Goal: Information Seeking & Learning: Learn about a topic

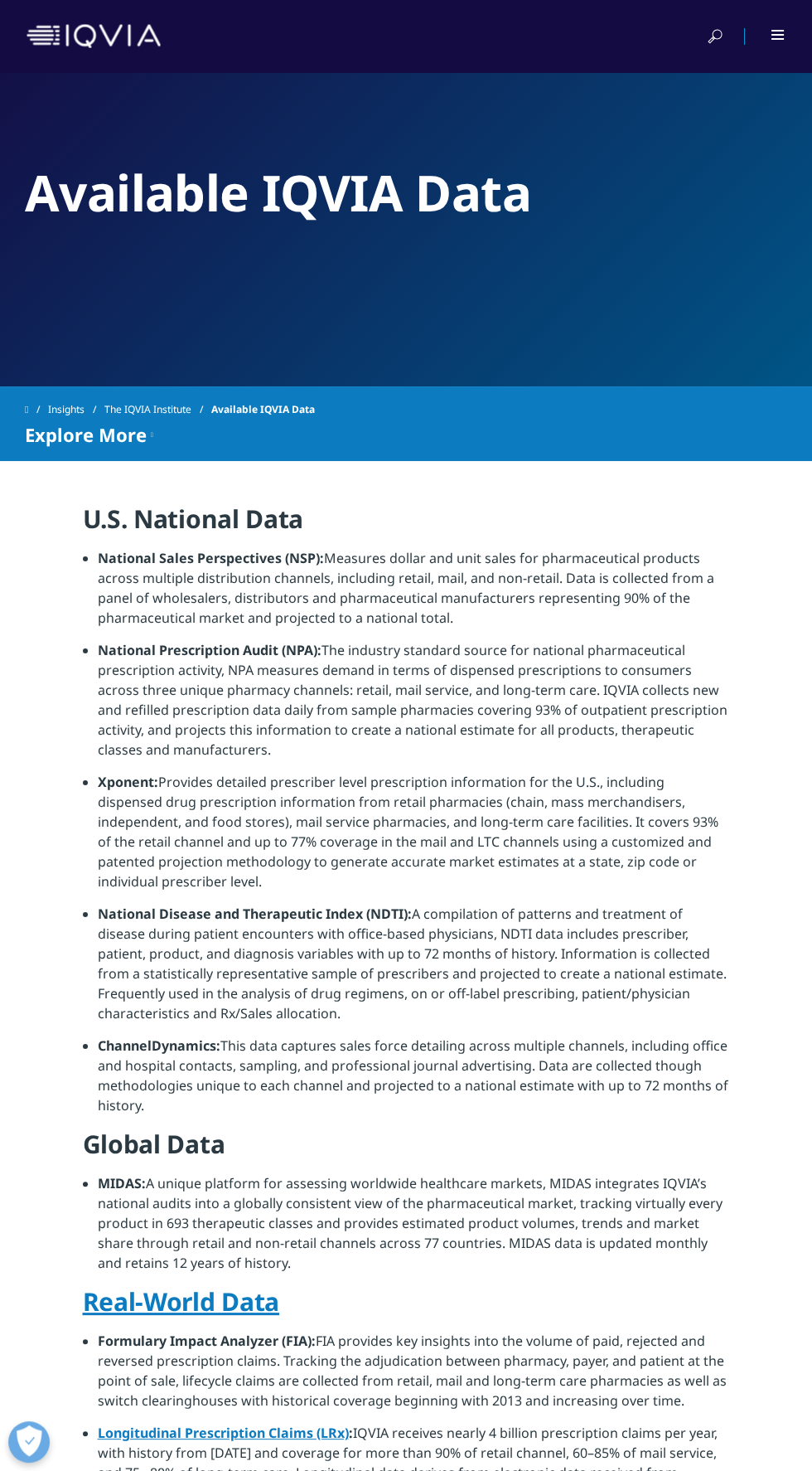
click at [55, 50] on link at bounding box center [93, 43] width 135 height 16
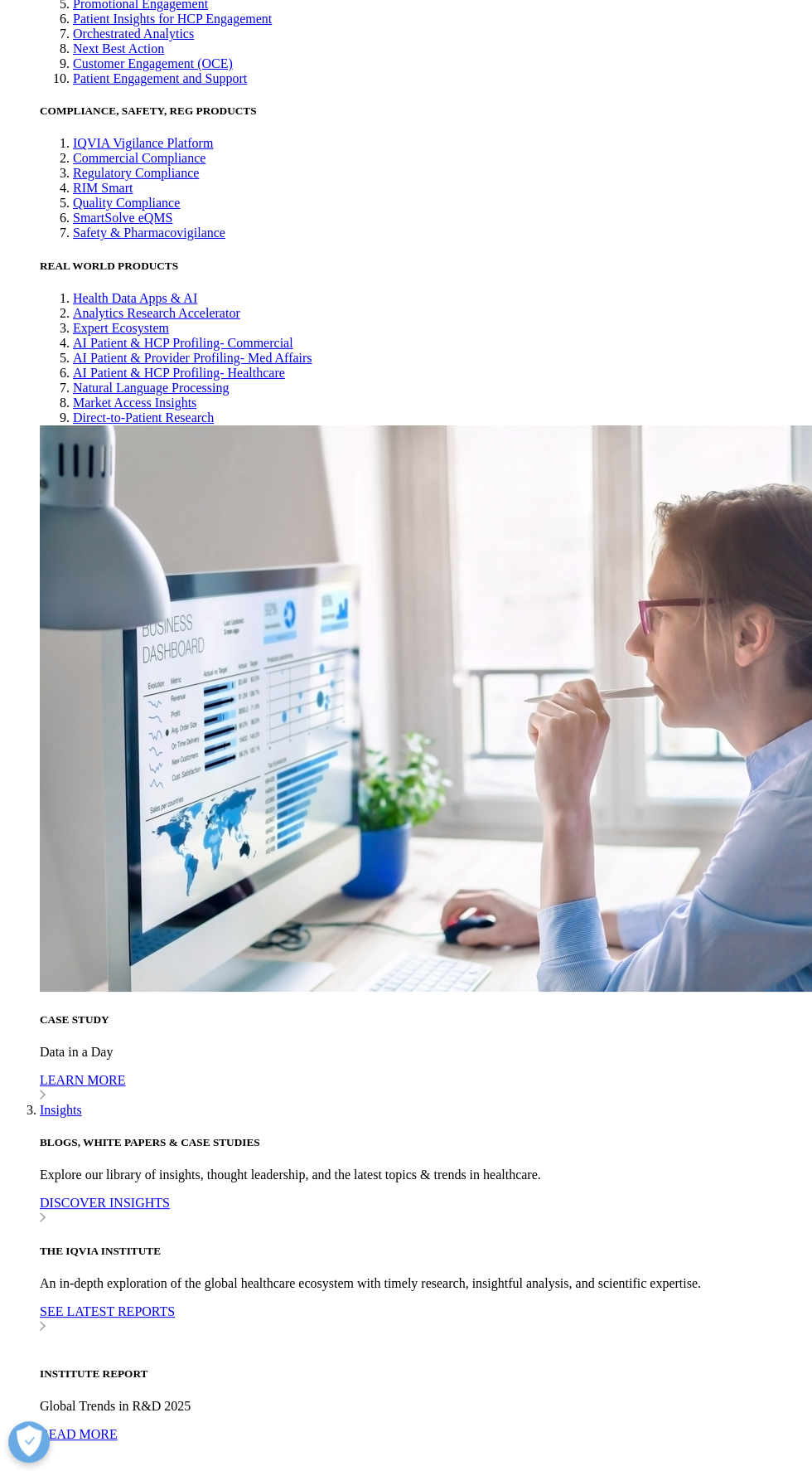
scroll to position [3292, 0]
